Goal: Entertainment & Leisure: Consume media (video, audio)

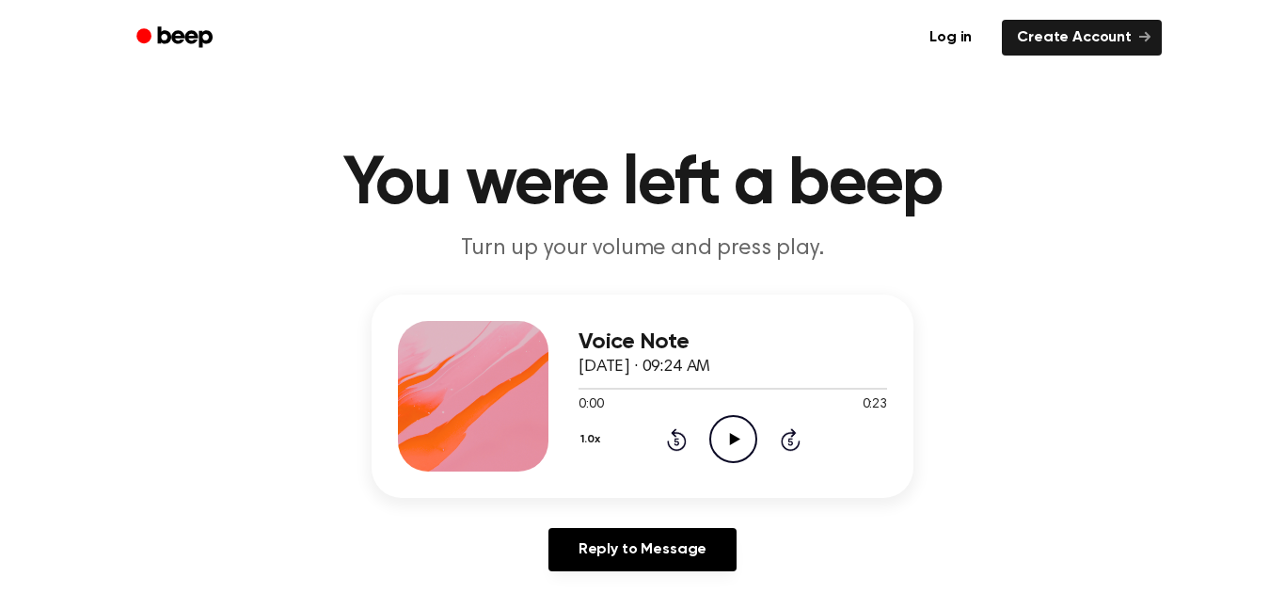
click at [735, 440] on icon at bounding box center [734, 439] width 10 height 12
click at [746, 451] on icon "Play Audio" at bounding box center [733, 439] width 48 height 48
